Goal: Task Accomplishment & Management: Use online tool/utility

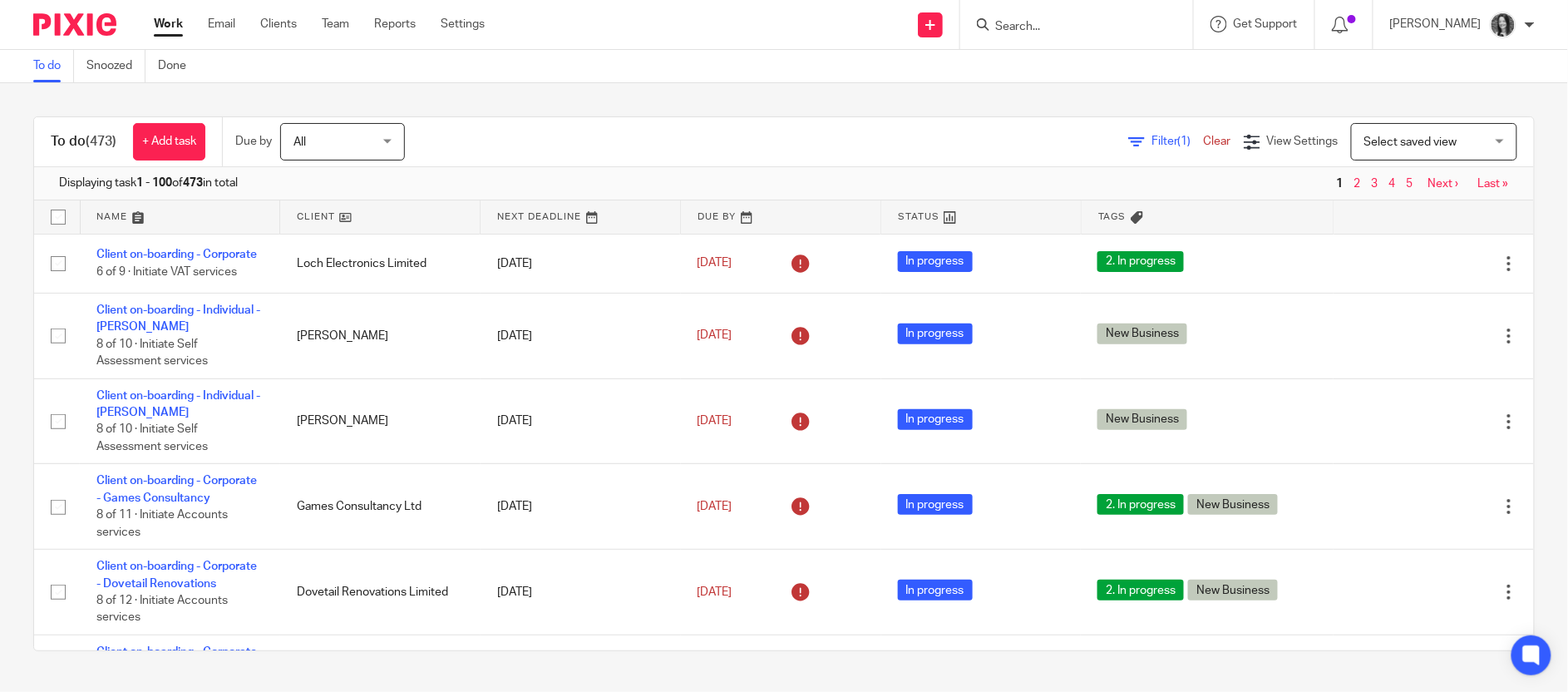
click at [1036, 30] on input "Search" at bounding box center [1068, 27] width 150 height 15
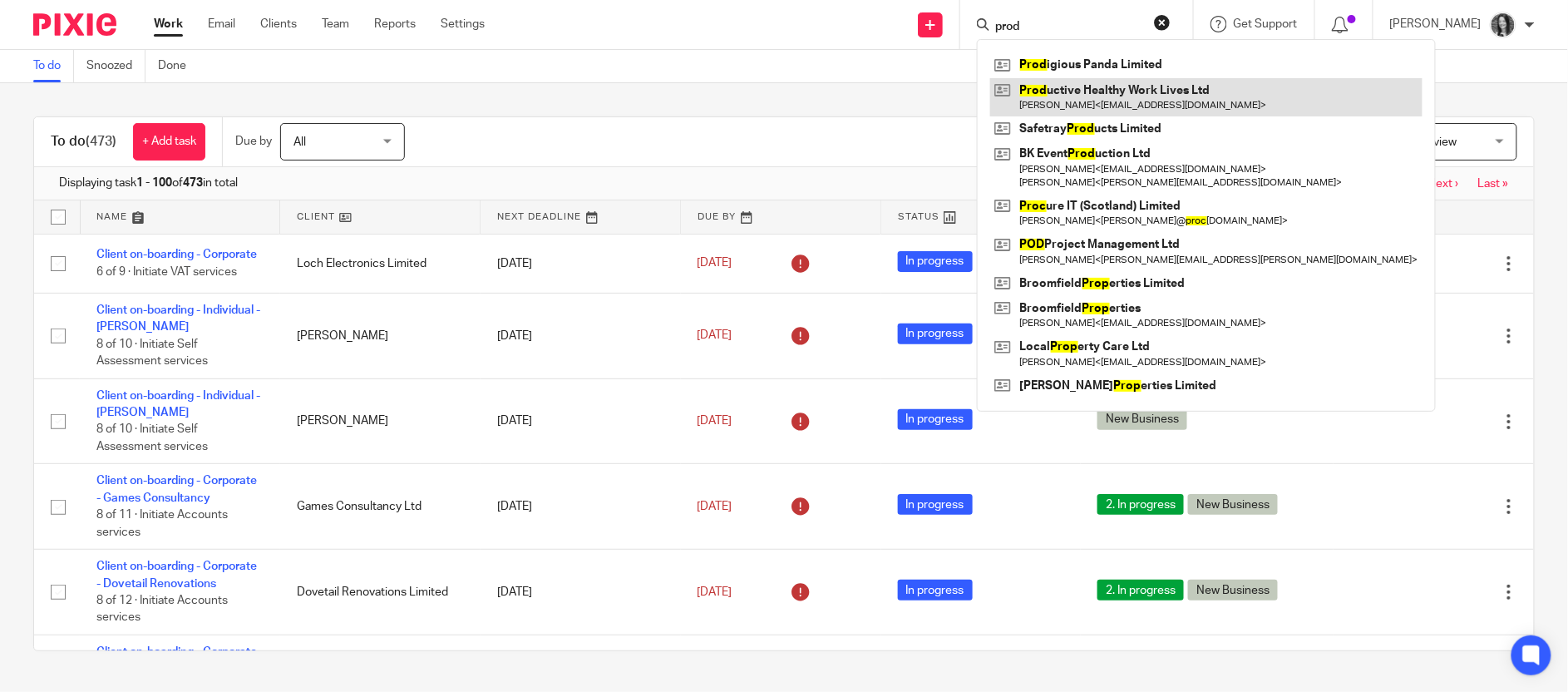
type input "prod"
click at [1100, 102] on link at bounding box center [1205, 97] width 432 height 39
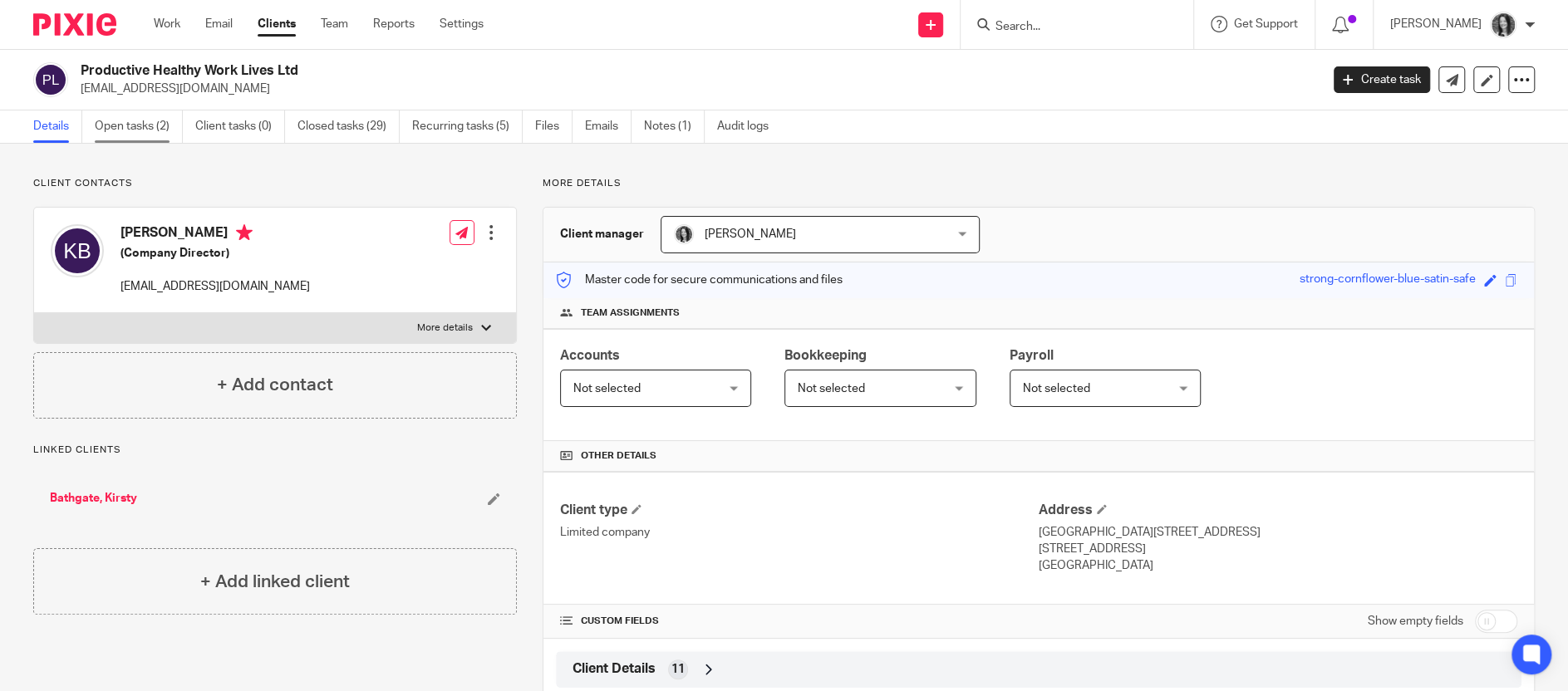
click at [127, 131] on link "Open tasks (2)" at bounding box center [139, 127] width 88 height 32
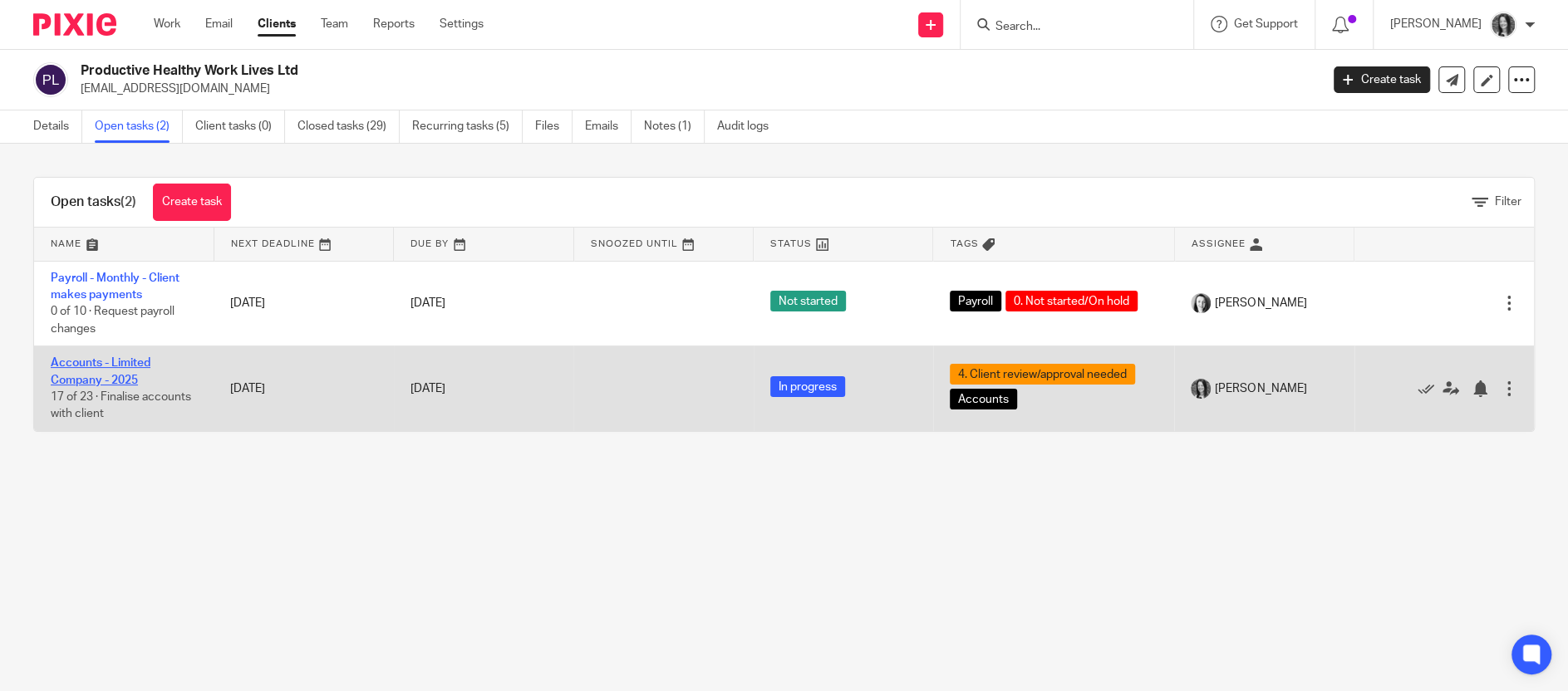
click at [122, 375] on link "Accounts - Limited Company - 2025" at bounding box center [100, 371] width 100 height 28
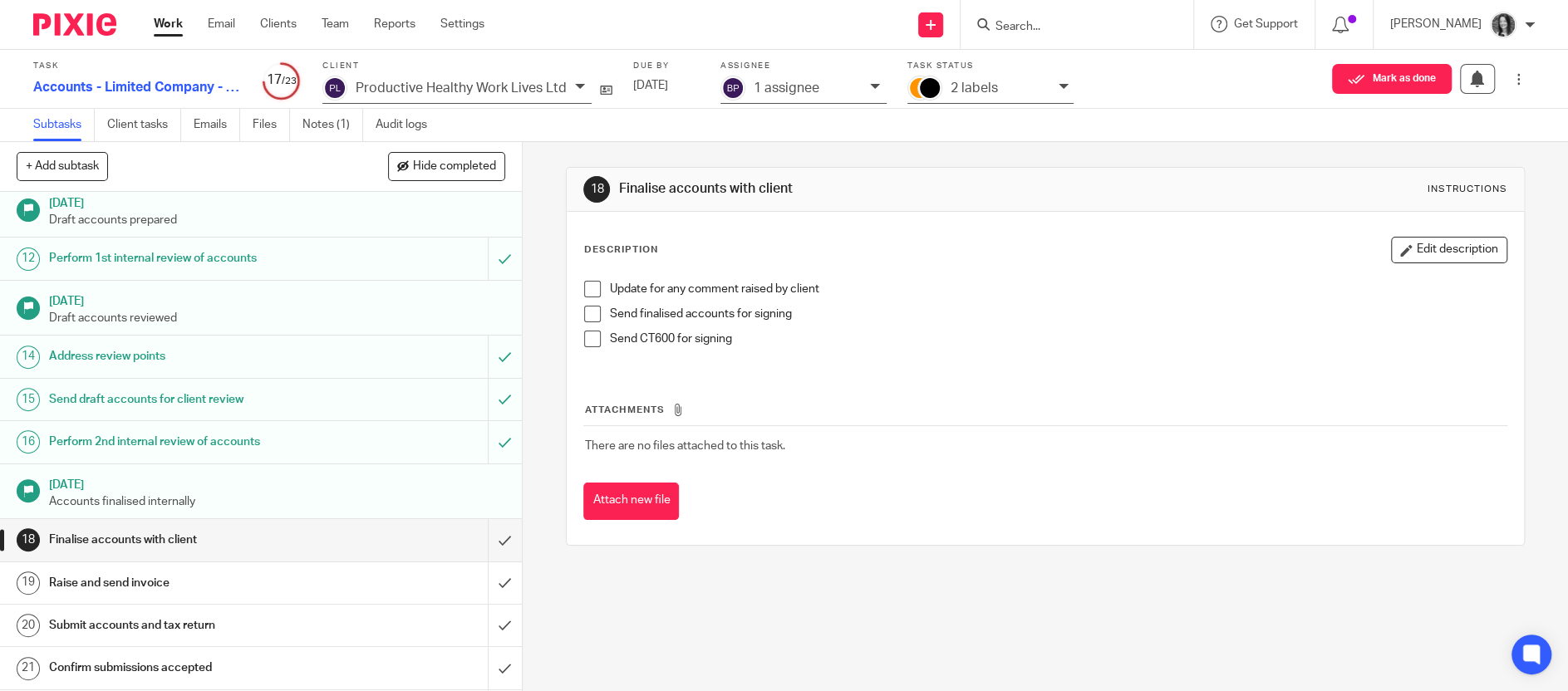
scroll to position [475, 0]
click at [477, 533] on input "submit" at bounding box center [260, 539] width 521 height 41
click at [491, 582] on input "submit" at bounding box center [260, 582] width 521 height 41
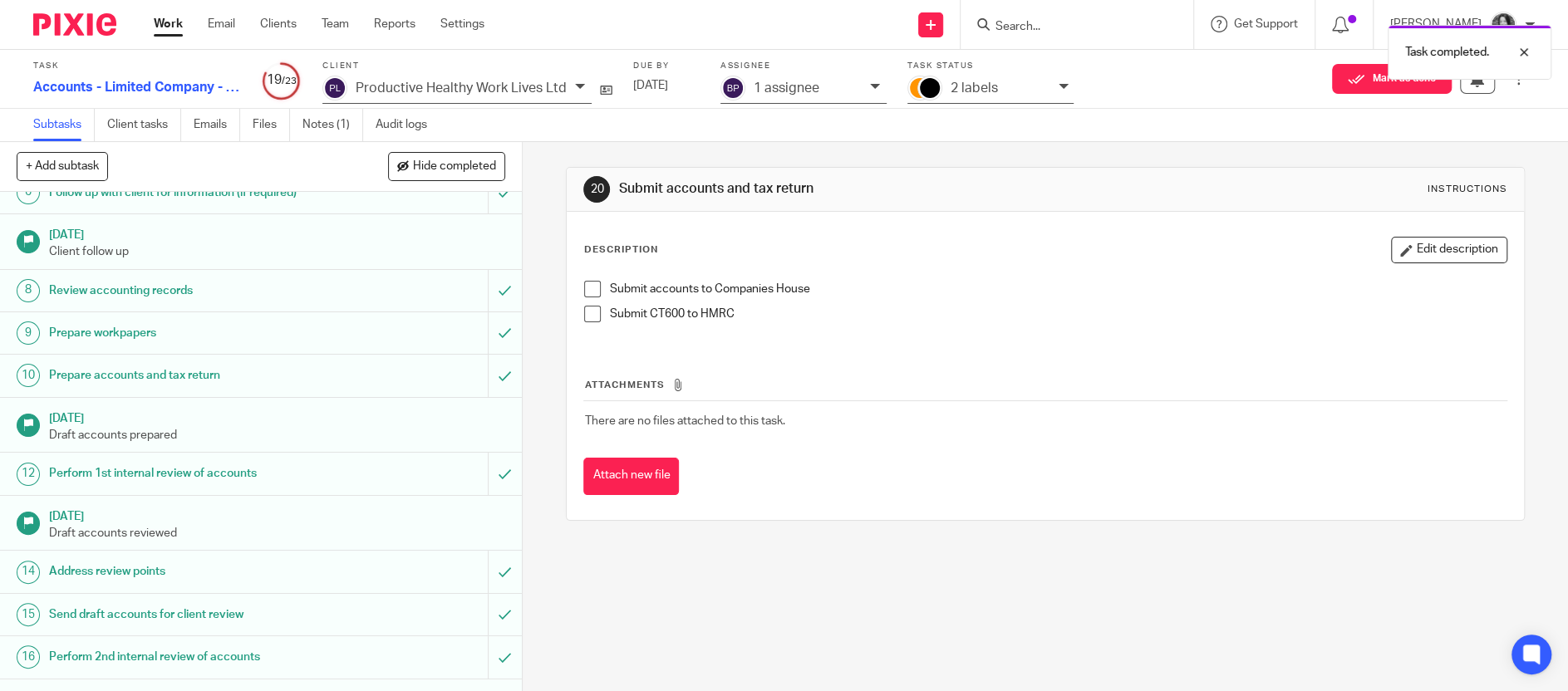
scroll to position [564, 0]
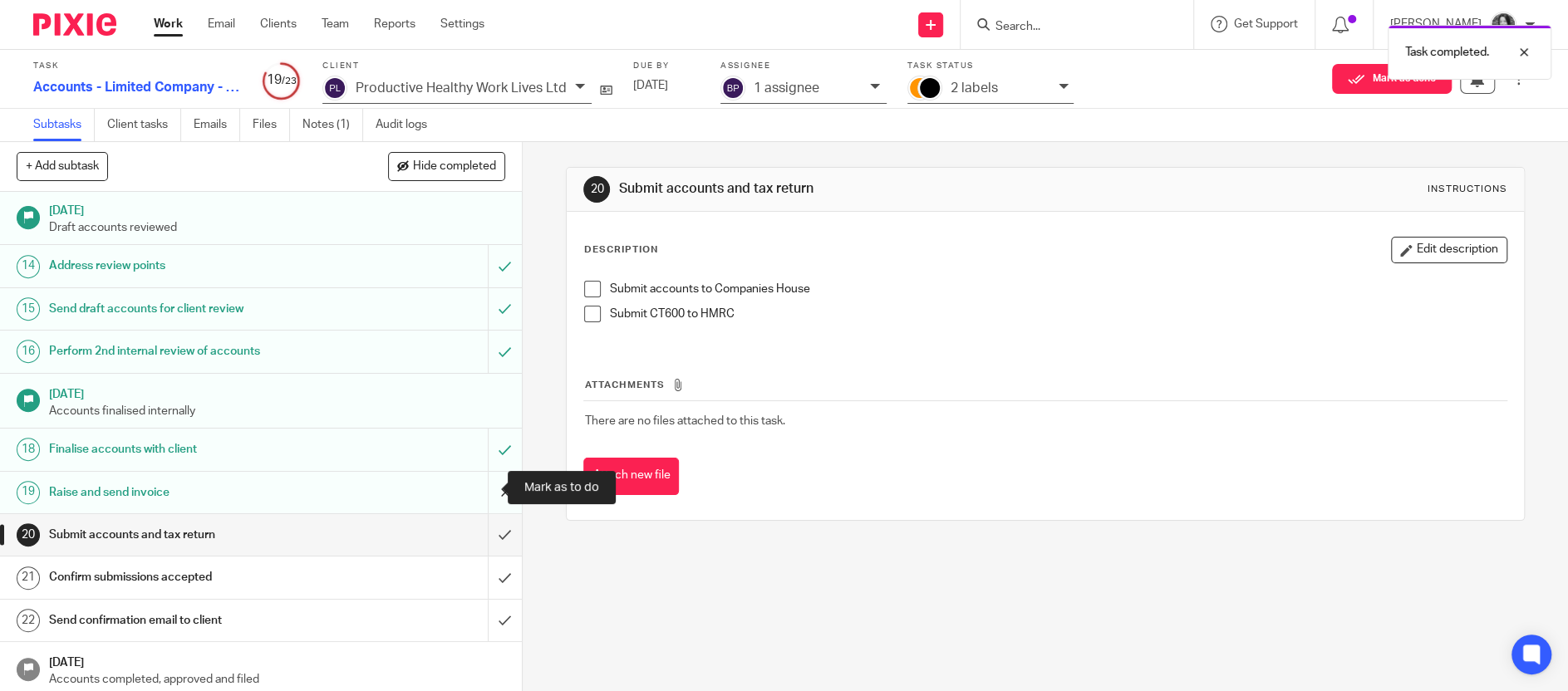
click at [481, 500] on input "submit" at bounding box center [260, 493] width 521 height 41
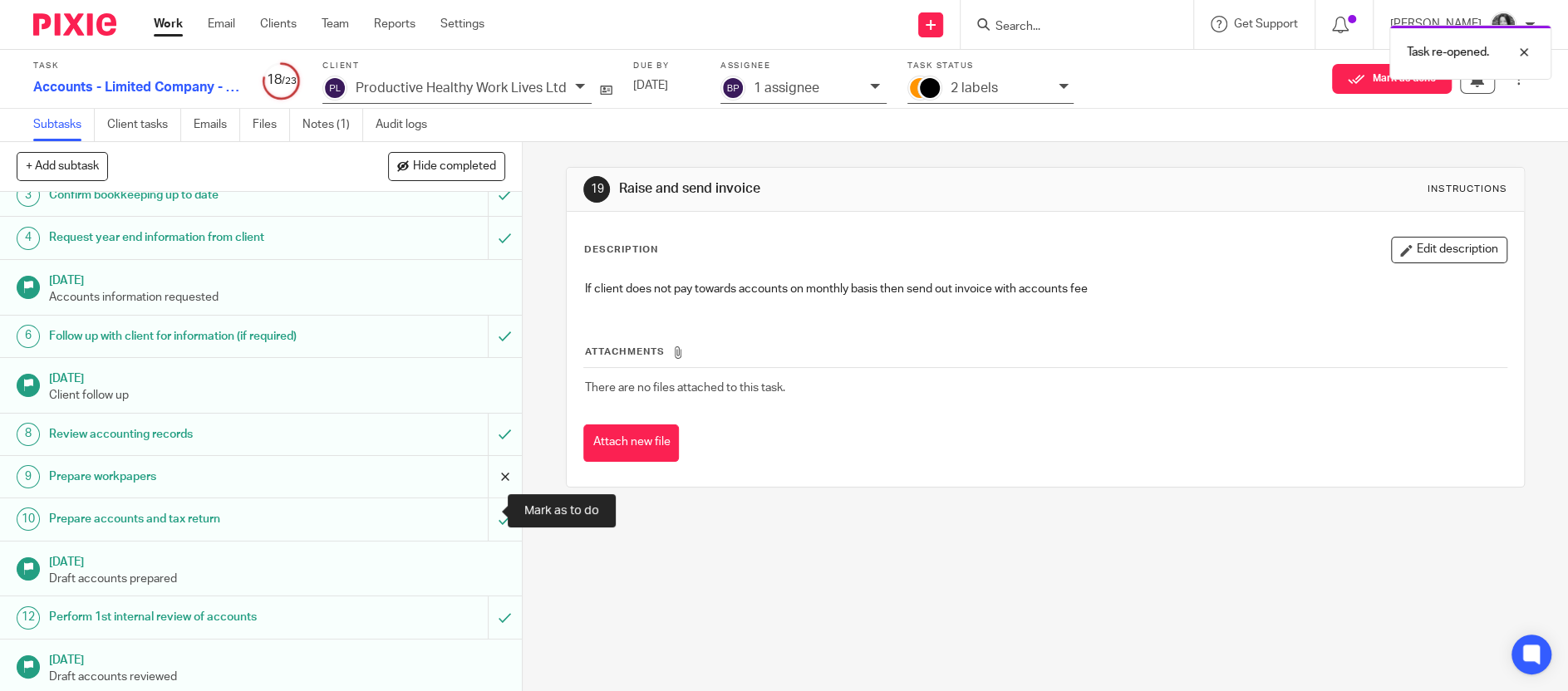
scroll to position [564, 0]
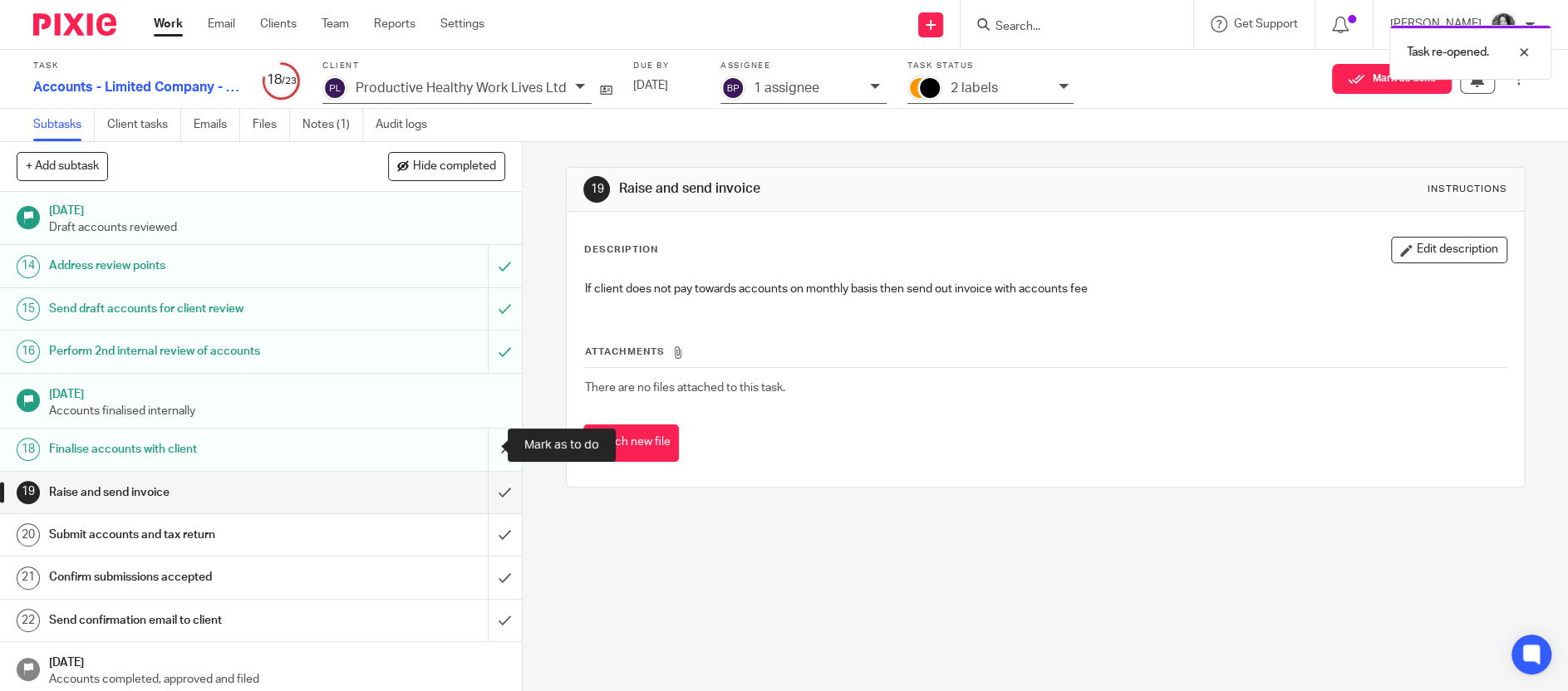
click at [481, 444] on input "submit" at bounding box center [260, 450] width 521 height 41
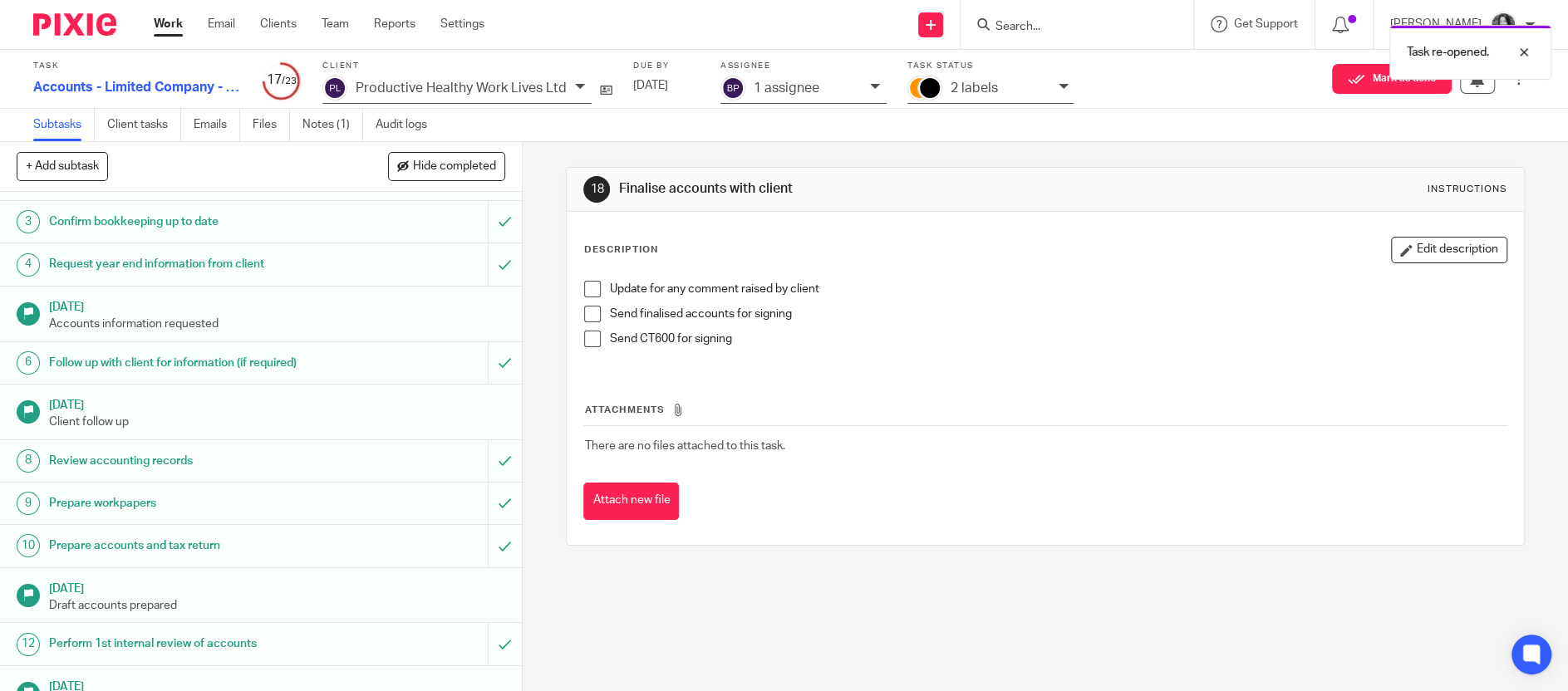
scroll to position [271, 0]
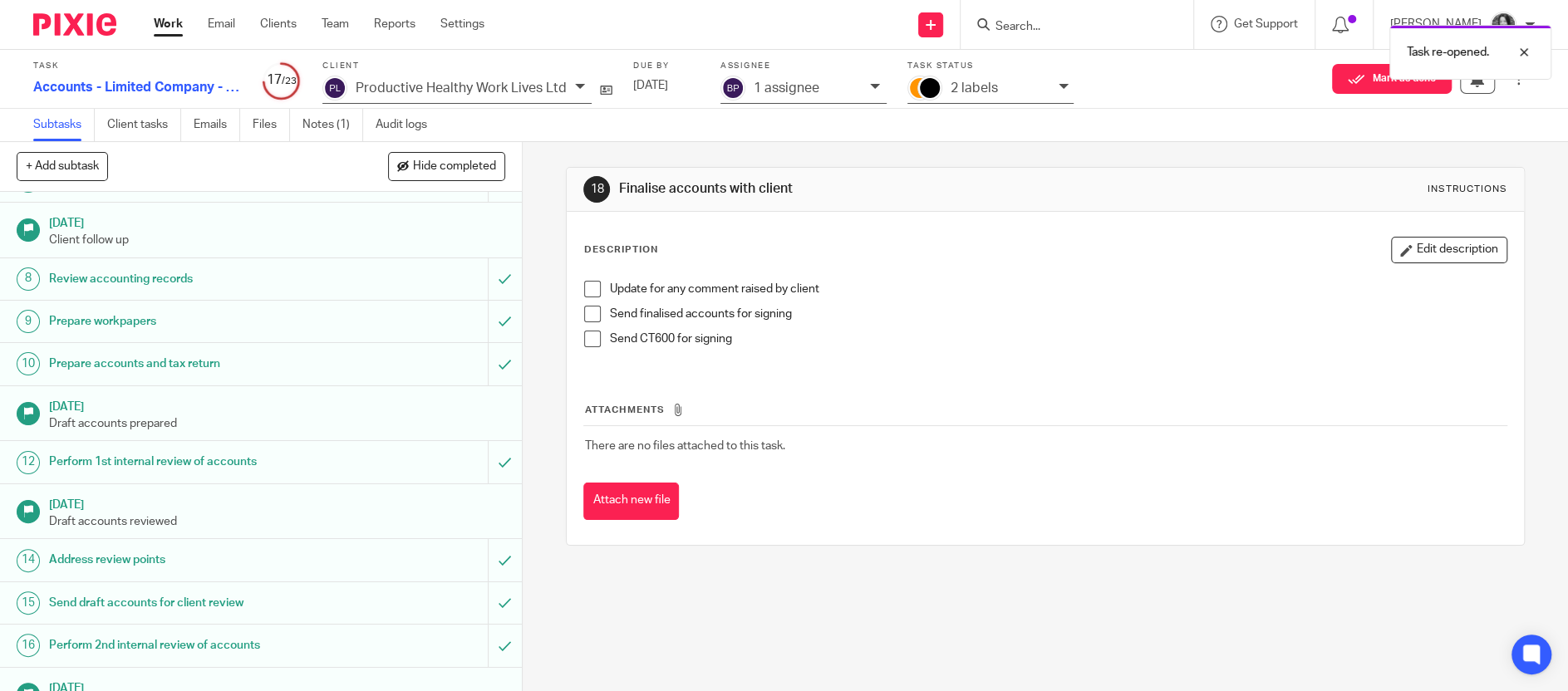
click at [960, 93] on p "2 labels" at bounding box center [974, 88] width 48 height 15
